Goal: Task Accomplishment & Management: Manage account settings

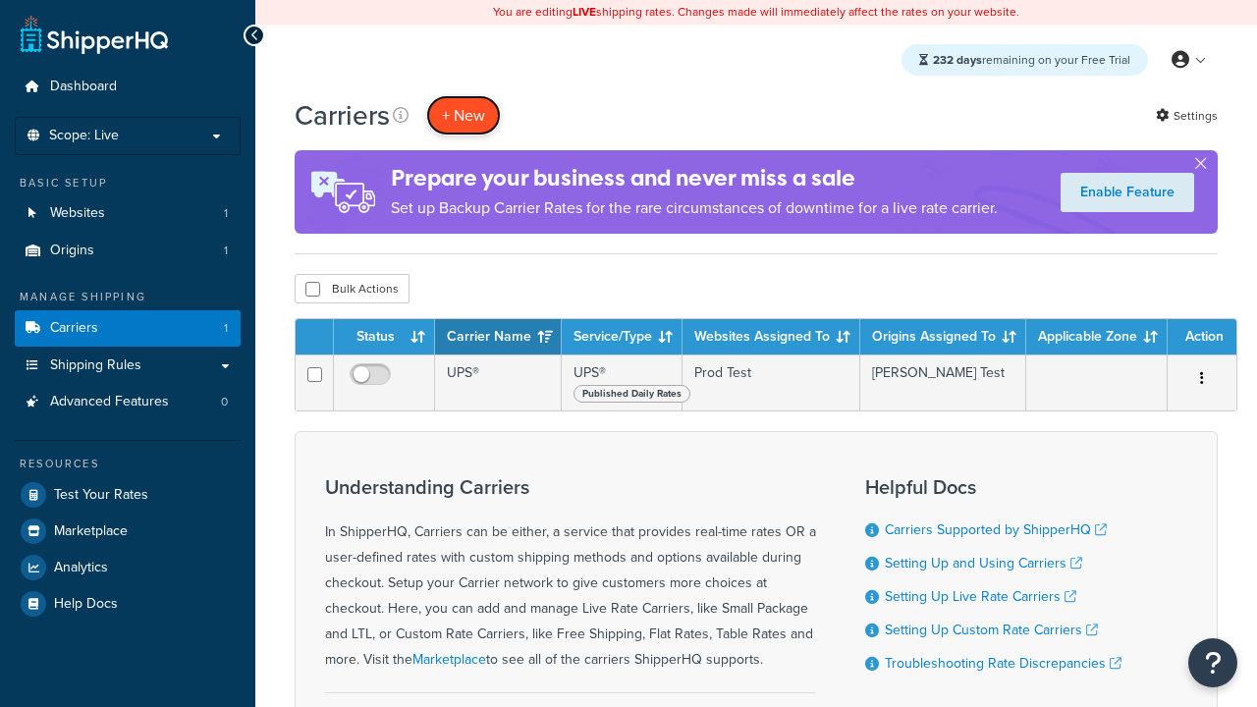
click at [464, 115] on button "+ New" at bounding box center [463, 115] width 75 height 40
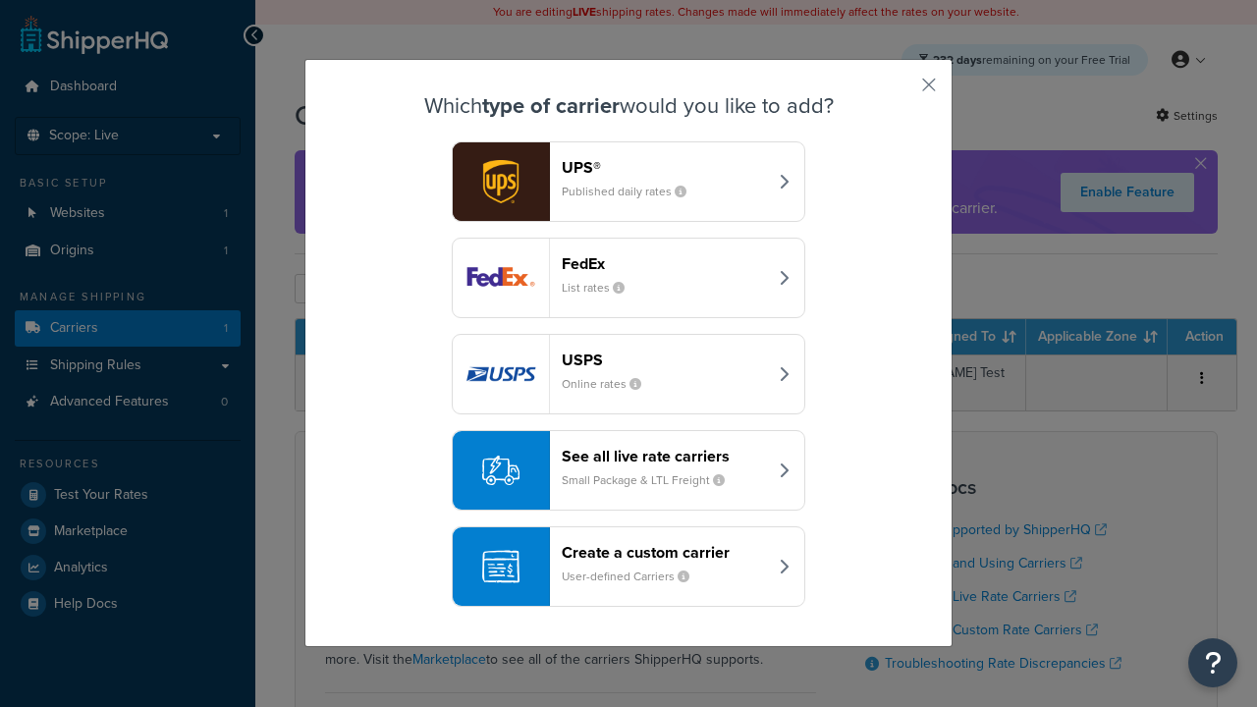
click at [664, 263] on header "FedEx" at bounding box center [664, 263] width 205 height 19
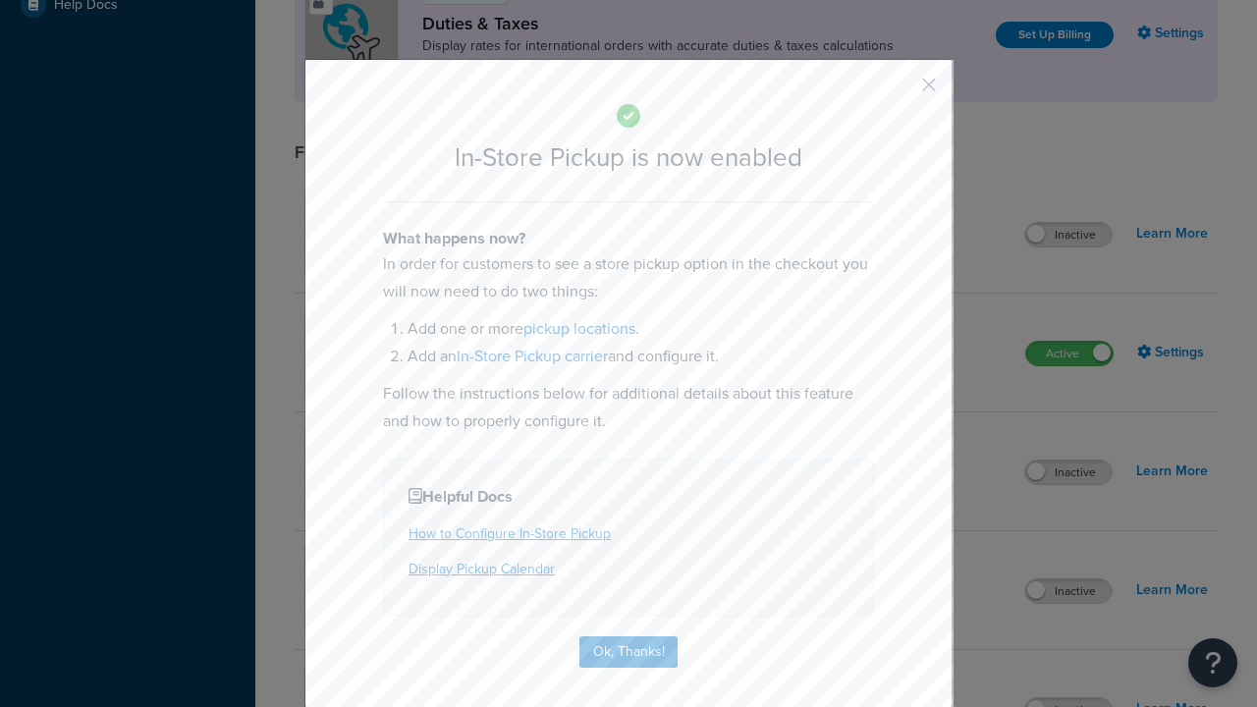
click at [900, 89] on button "button" at bounding box center [900, 91] width 5 height 5
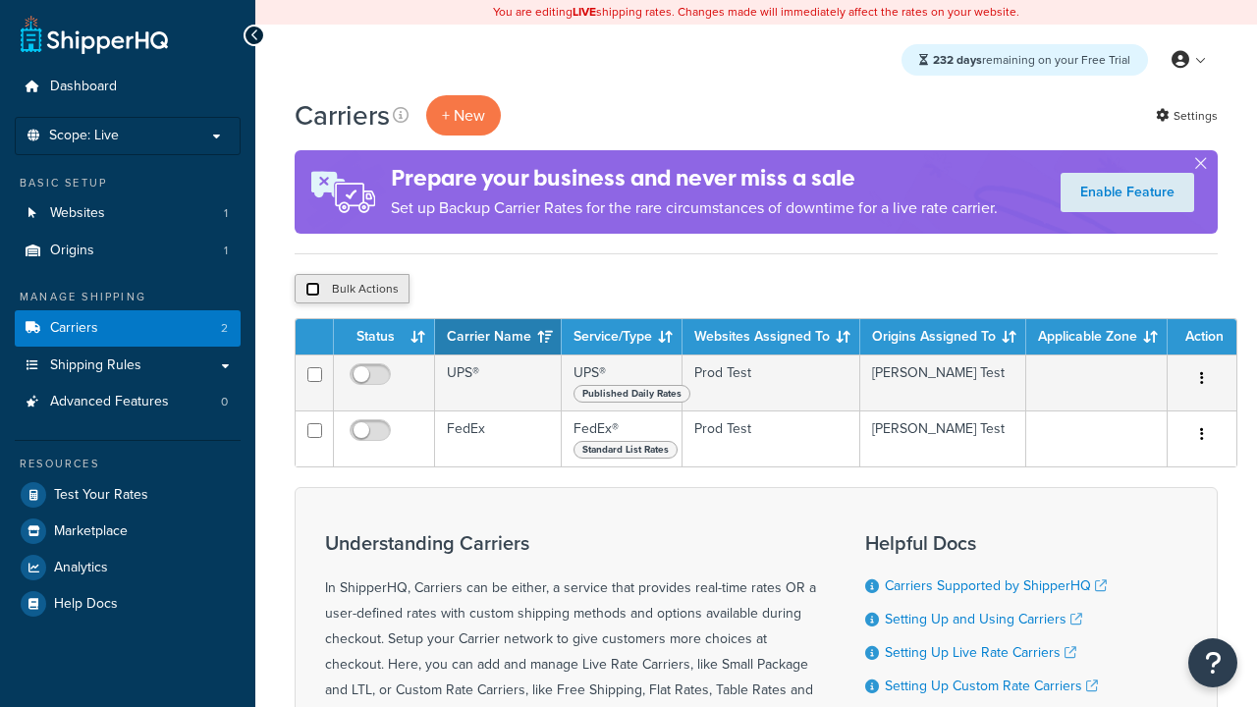
click at [312, 289] on input "checkbox" at bounding box center [312, 289] width 15 height 15
checkbox input "true"
click at [0, 0] on button "Delete" at bounding box center [0, 0] width 0 height 0
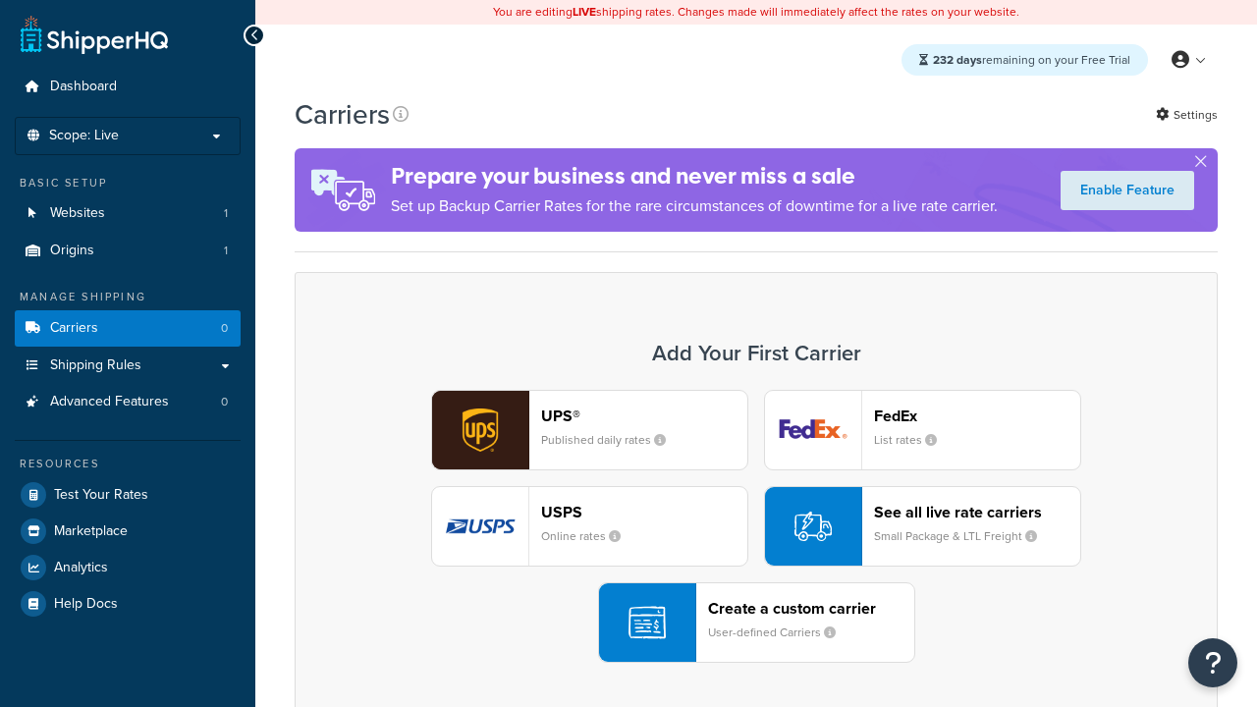
click at [589, 430] on div "UPS® Published daily rates" at bounding box center [644, 430] width 206 height 47
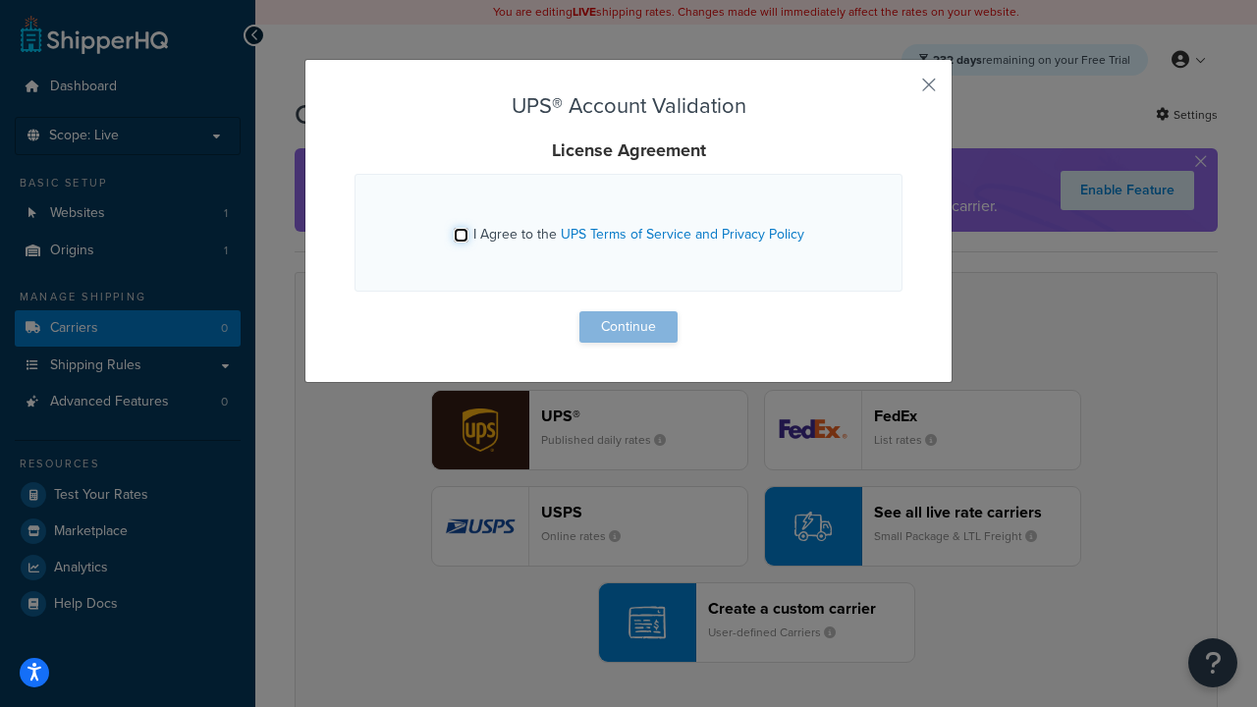
click at [463, 235] on input "I Agree to the UPS Terms of Service and Privacy Policy" at bounding box center [461, 235] width 15 height 15
checkbox input "true"
click at [629, 327] on button "Continue" at bounding box center [628, 326] width 98 height 31
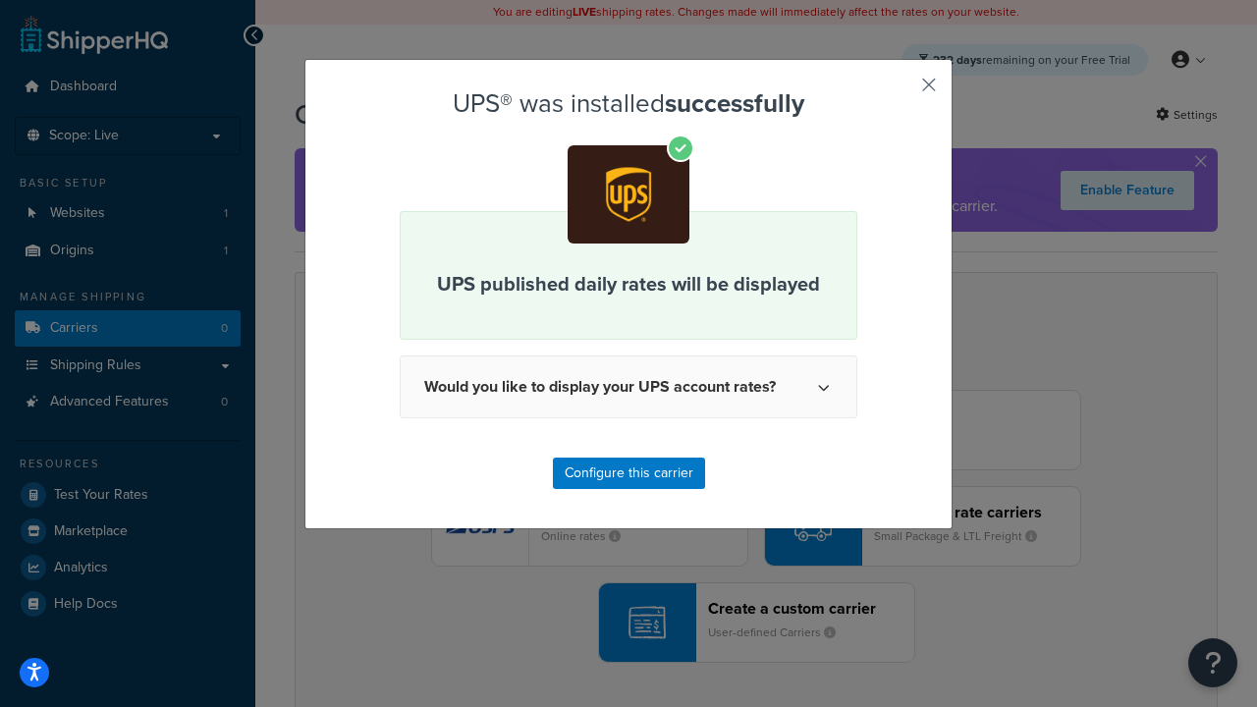
click at [900, 91] on button "button" at bounding box center [900, 91] width 5 height 5
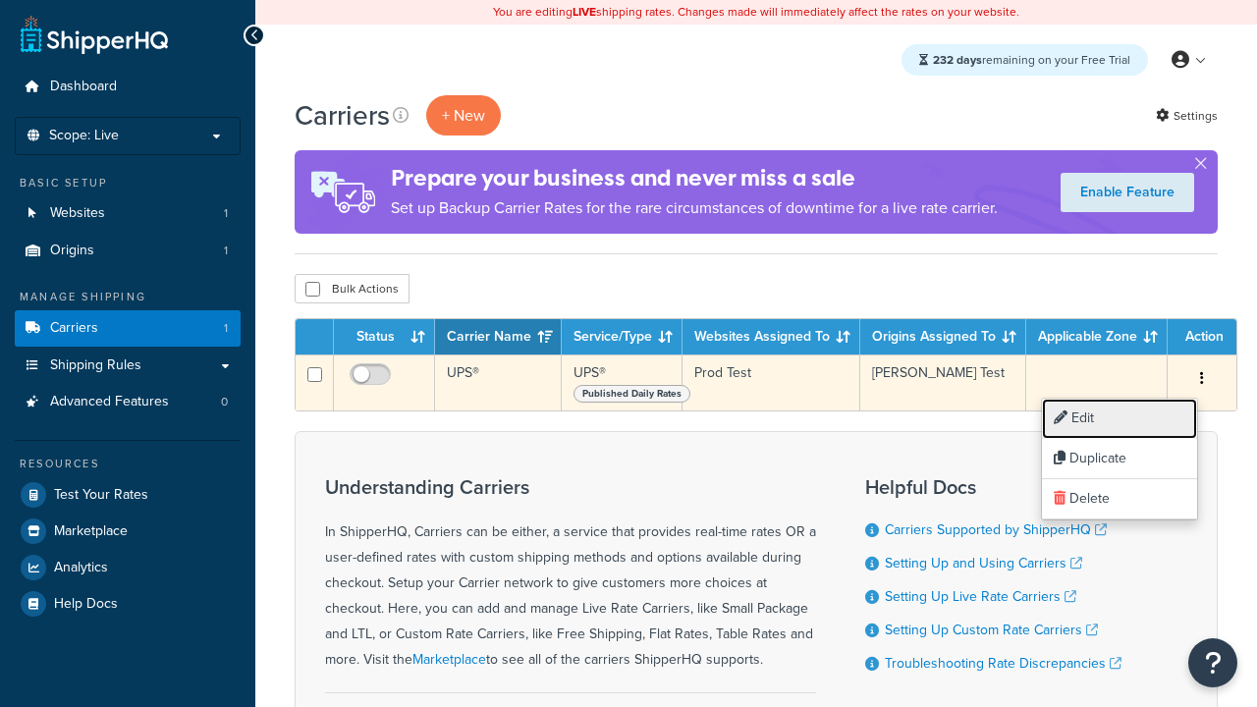
click at [1119, 418] on link "Edit" at bounding box center [1119, 419] width 155 height 40
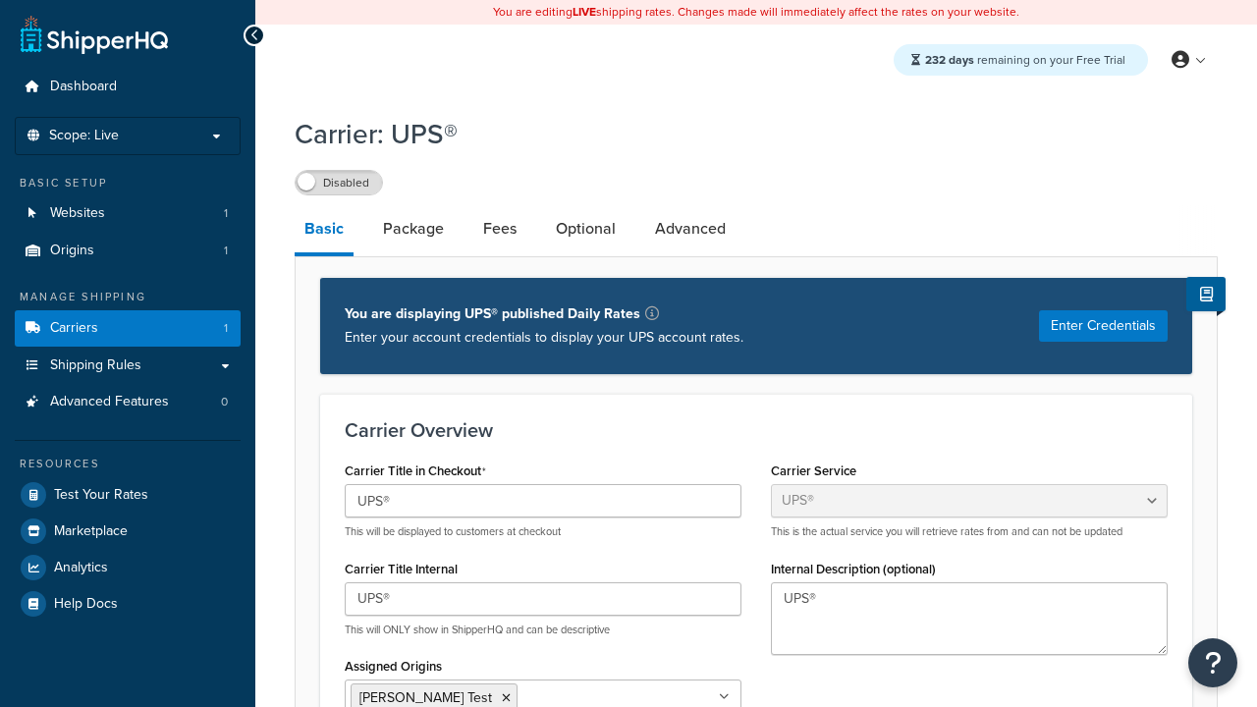
select select "ups"
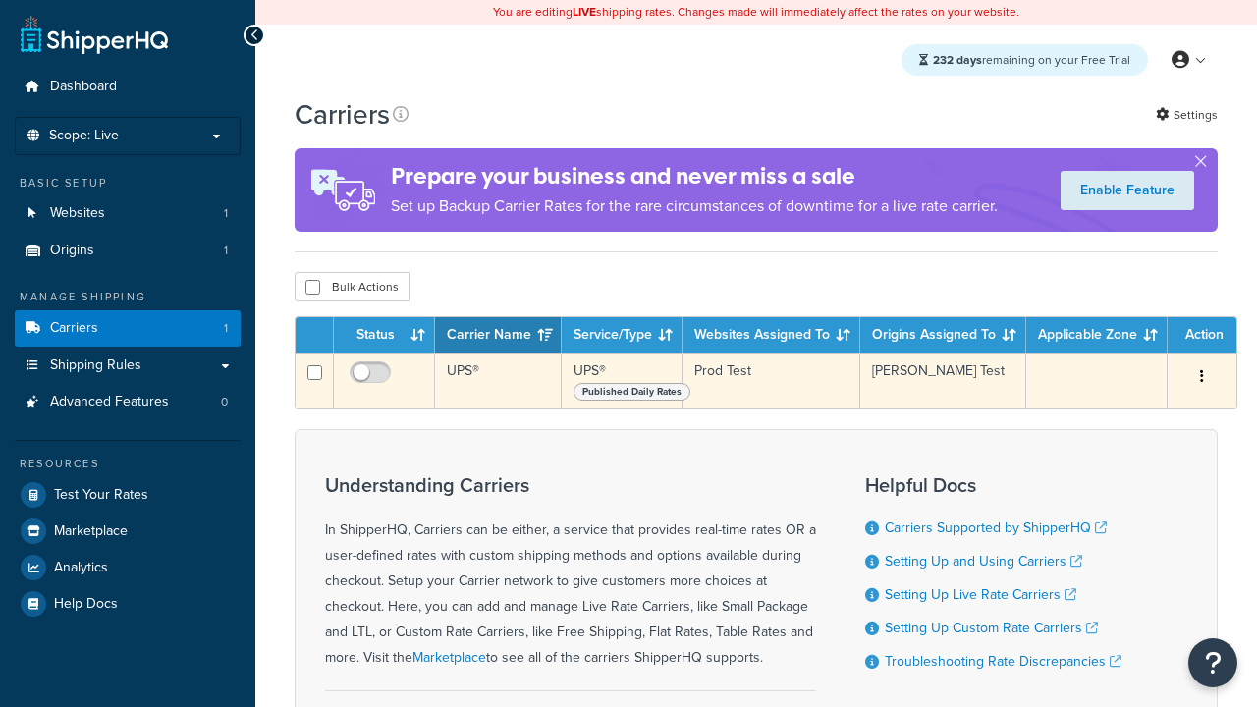
click at [1200, 377] on icon "button" at bounding box center [1202, 376] width 4 height 14
click at [0, 0] on link "Edit" at bounding box center [0, 0] width 0 height 0
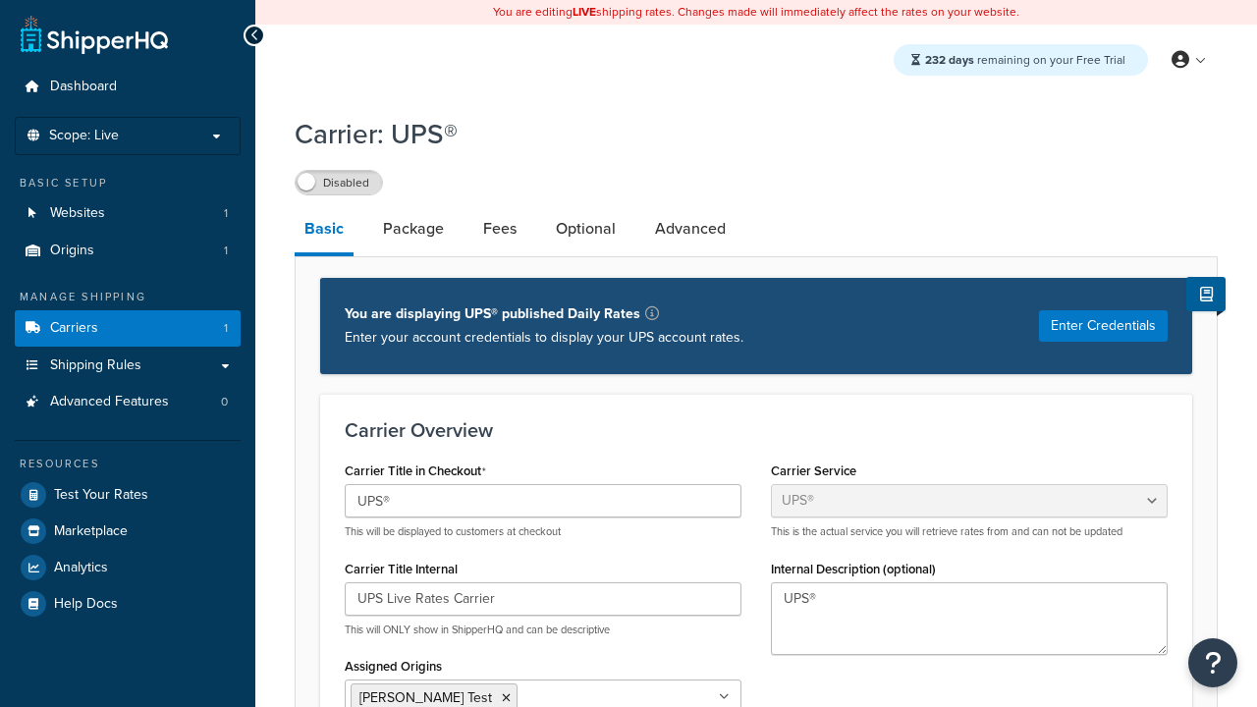
select select "ups"
type input "UPS Live Rates Carrier"
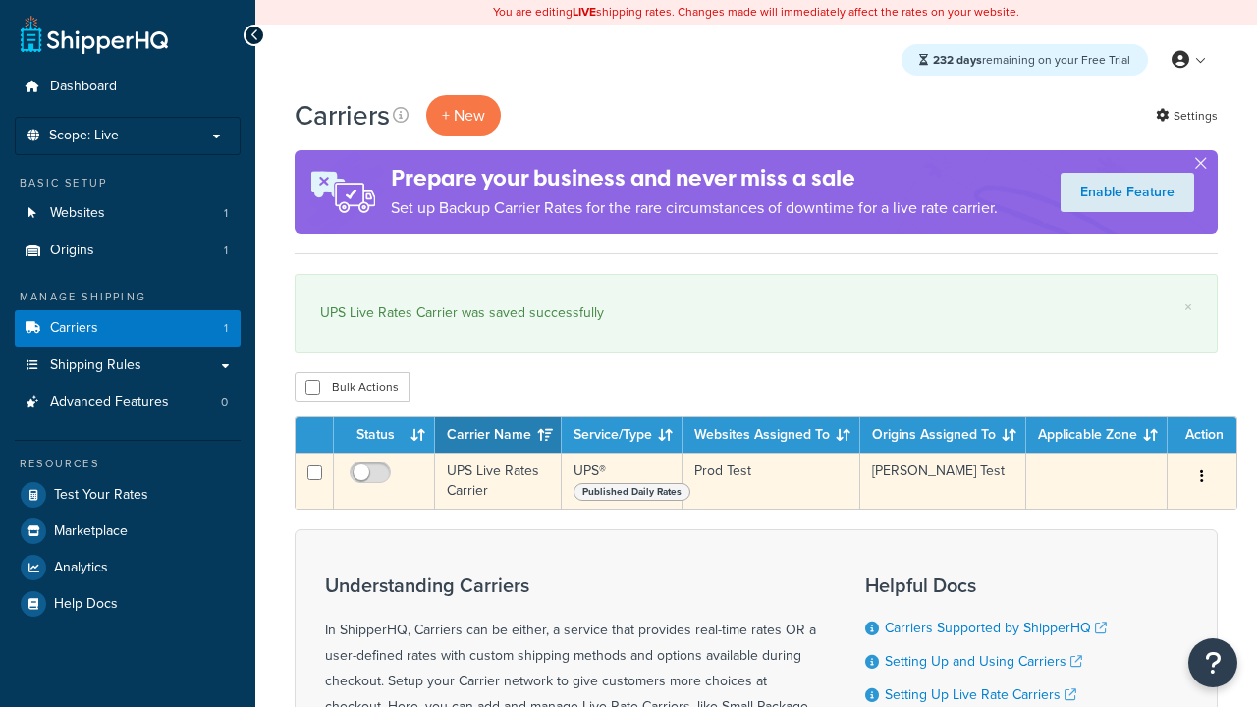
click at [1200, 477] on icon "button" at bounding box center [1202, 476] width 4 height 14
click at [0, 0] on link "Duplicate" at bounding box center [0, 0] width 0 height 0
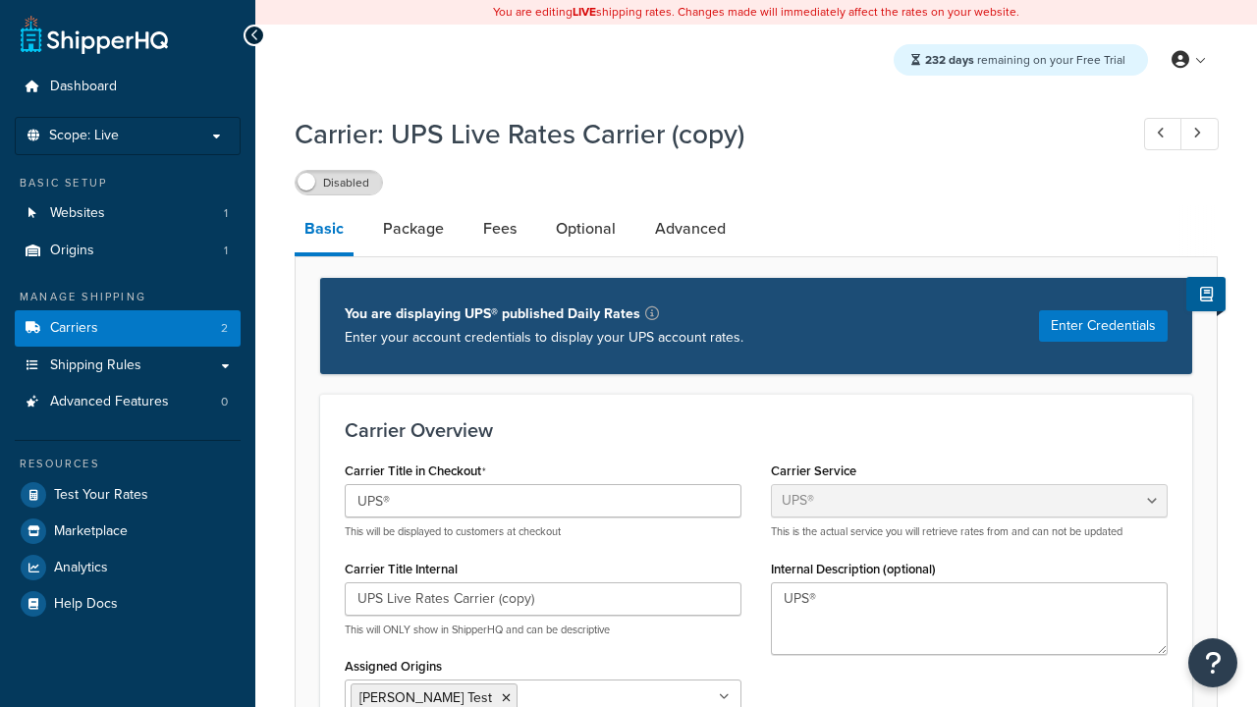
select select "ups"
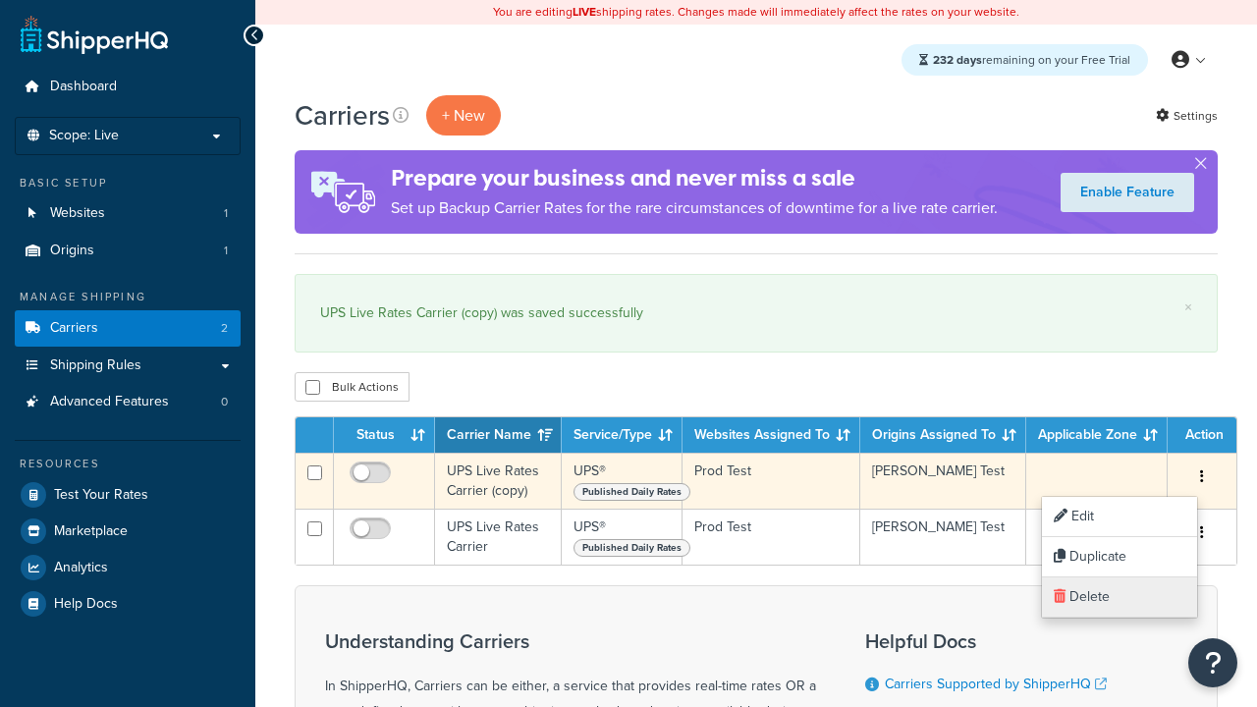
click at [1119, 597] on link "Delete" at bounding box center [1119, 597] width 155 height 40
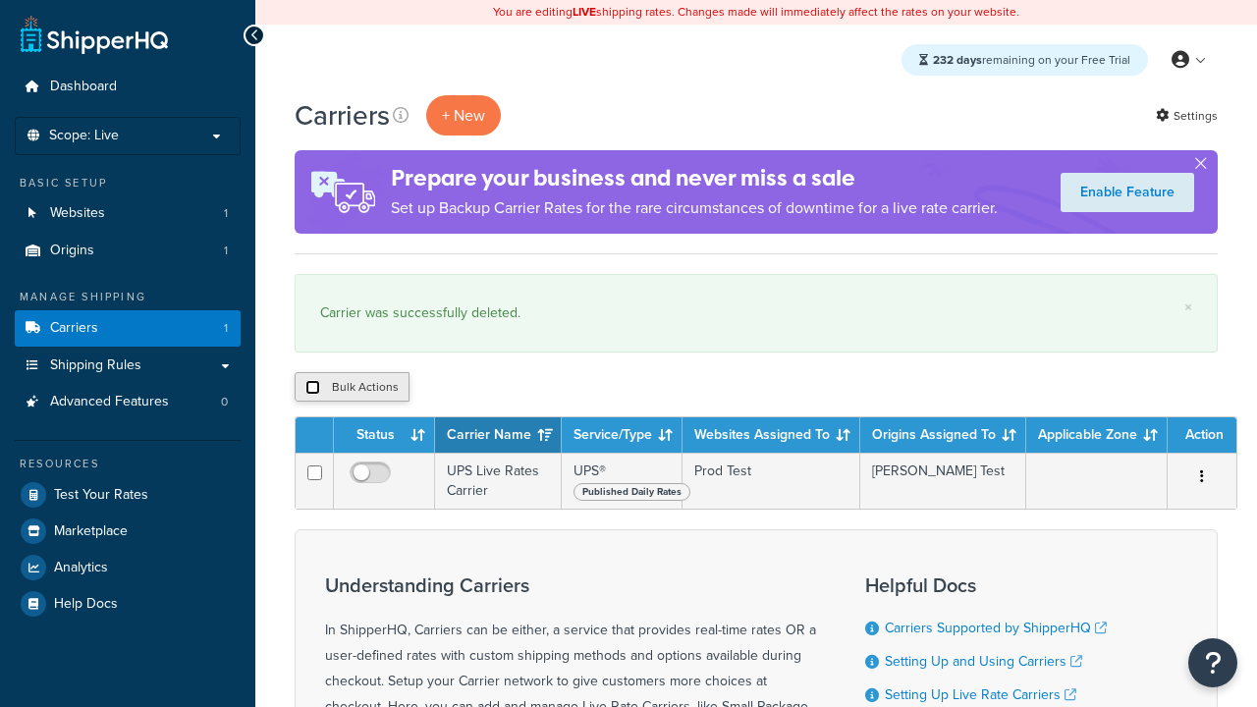
click at [312, 387] on input "checkbox" at bounding box center [312, 387] width 15 height 15
checkbox input "true"
click at [0, 0] on button "Delete" at bounding box center [0, 0] width 0 height 0
